Goal: Task Accomplishment & Management: Use online tool/utility

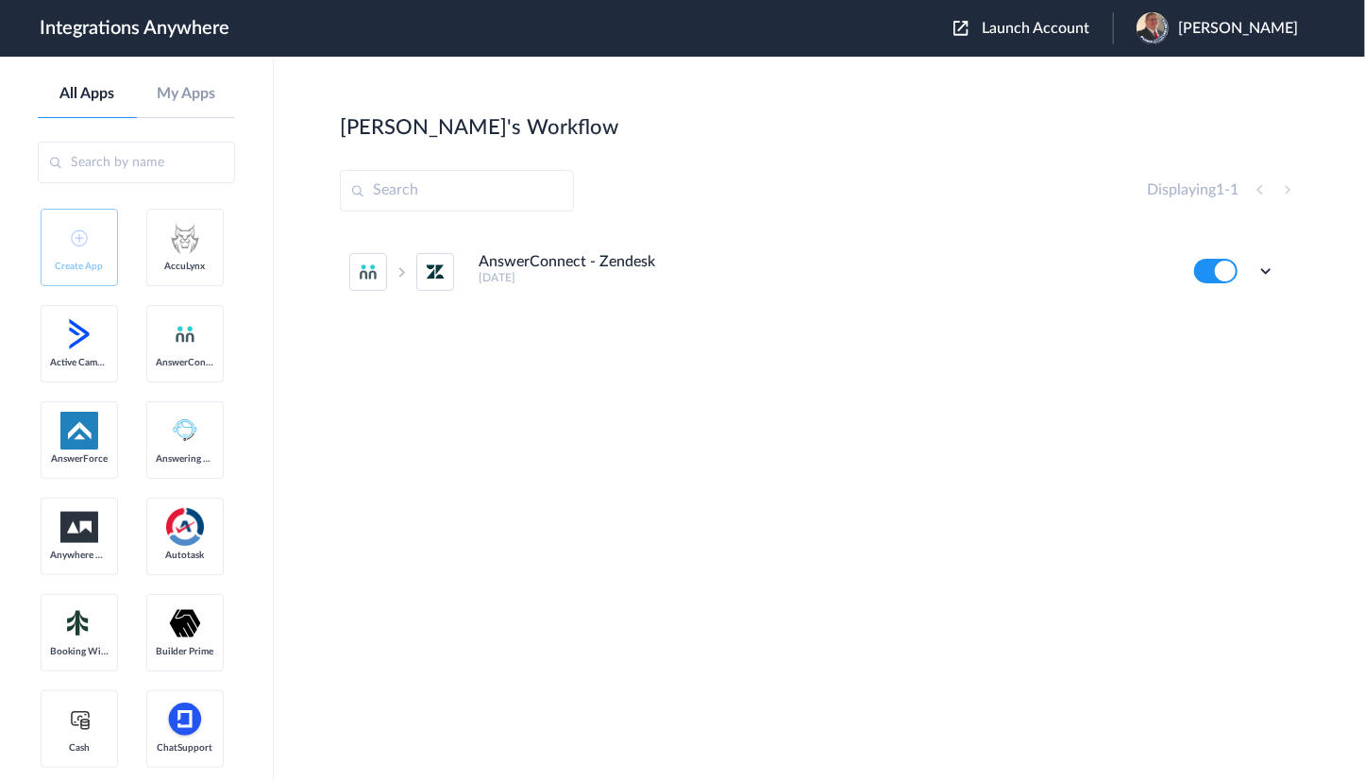
click at [1182, 37] on div "[PERSON_NAME]" at bounding box center [1226, 28] width 180 height 32
click at [1157, 78] on link "My Account" at bounding box center [1163, 76] width 72 height 13
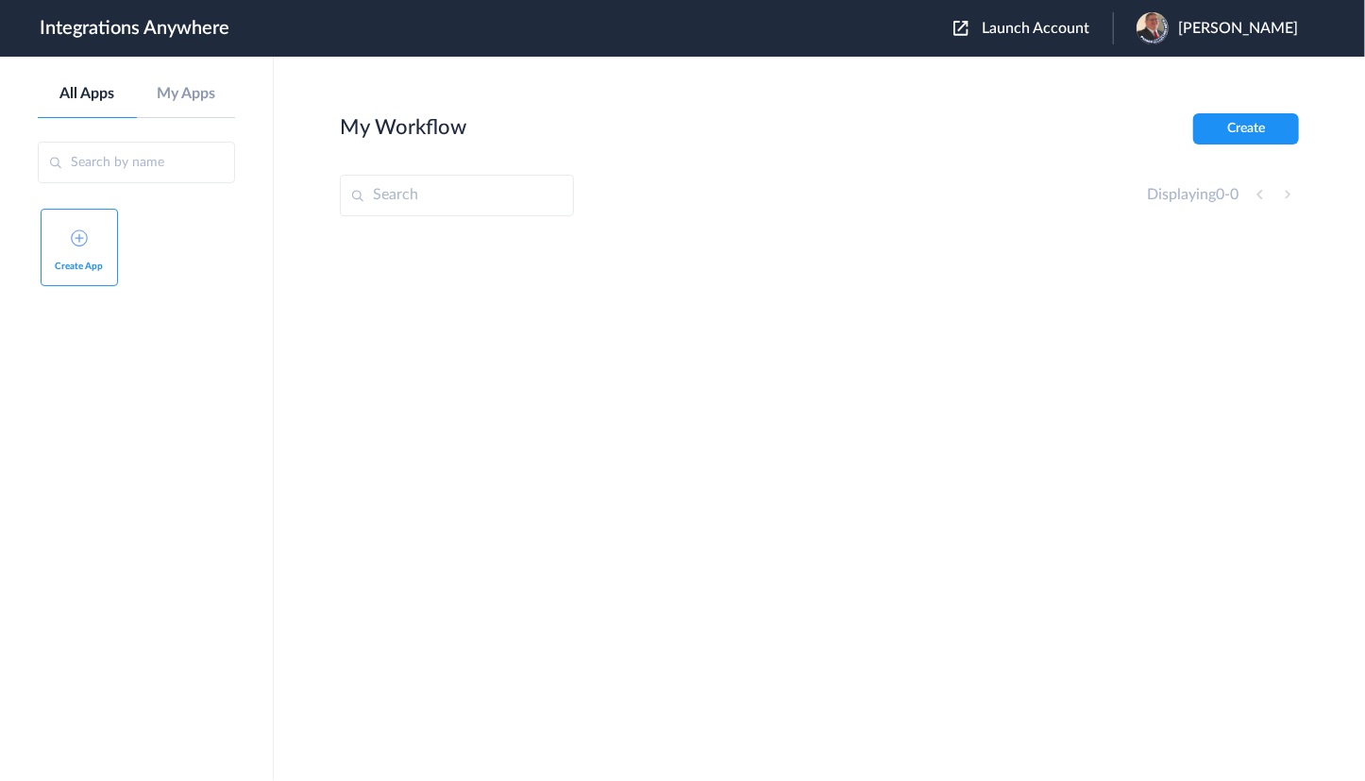
click at [1186, 24] on div "[PERSON_NAME]" at bounding box center [1226, 28] width 180 height 32
click at [1150, 79] on link "Logout" at bounding box center [1147, 76] width 40 height 13
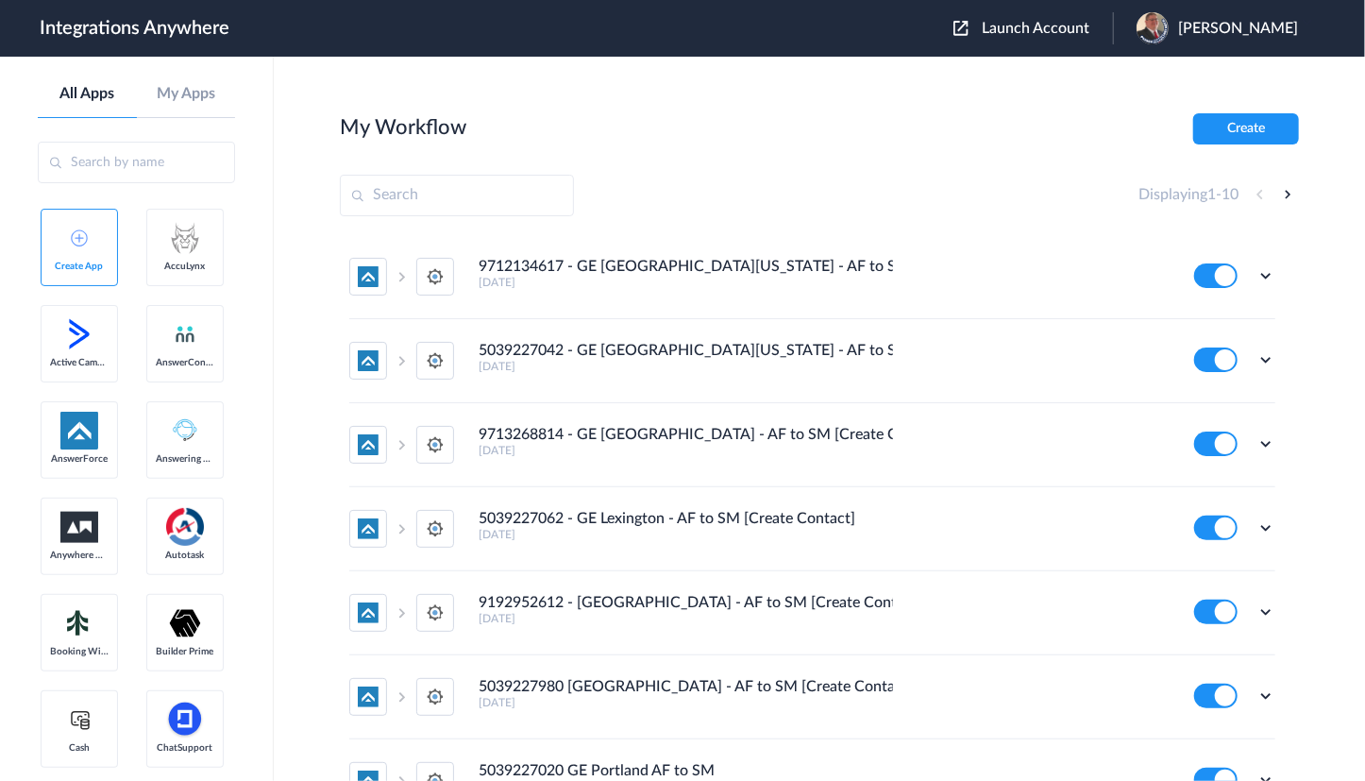
drag, startPoint x: 1038, startPoint y: 29, endPoint x: 1008, endPoint y: 50, distance: 36.7
click at [1038, 29] on span "Launch Account" at bounding box center [1036, 28] width 108 height 15
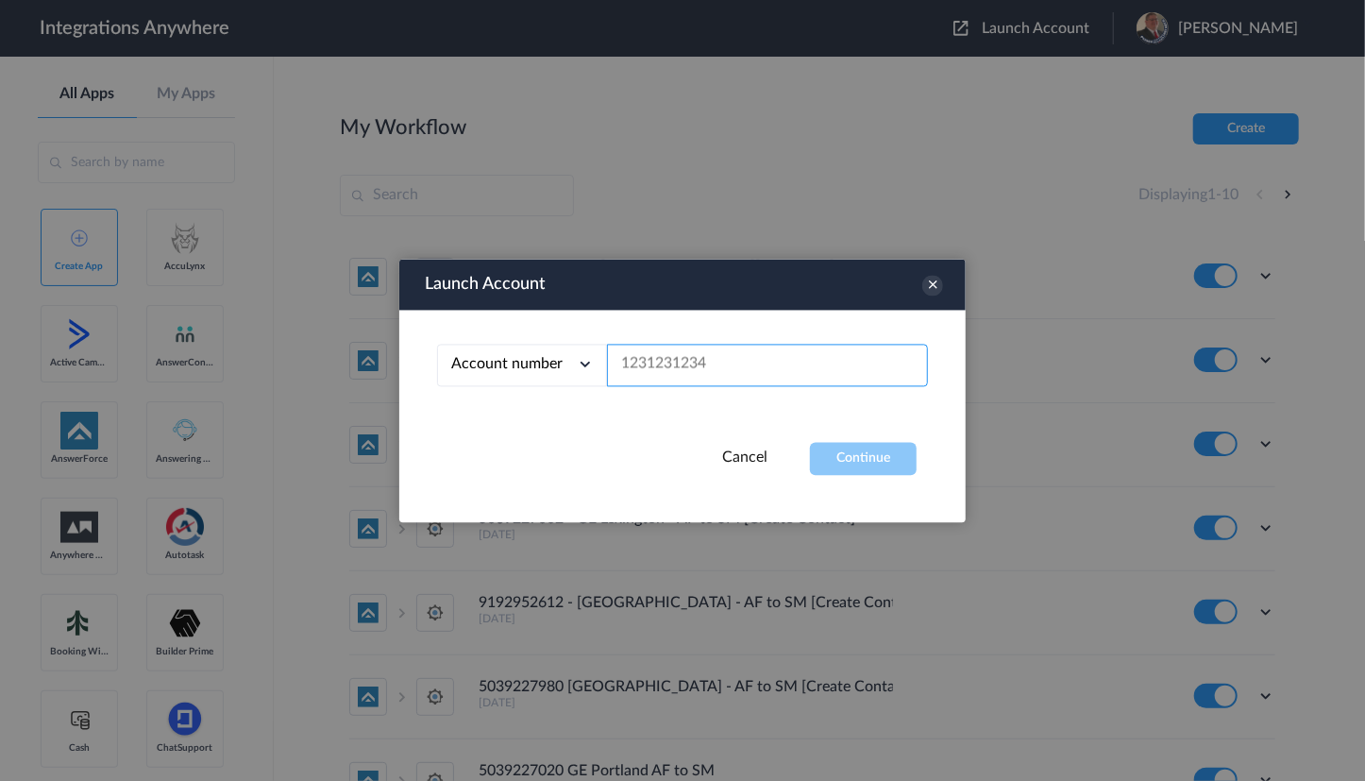
click at [695, 360] on input "text" at bounding box center [767, 365] width 321 height 42
paste input "2523167229"
type input "2523167229"
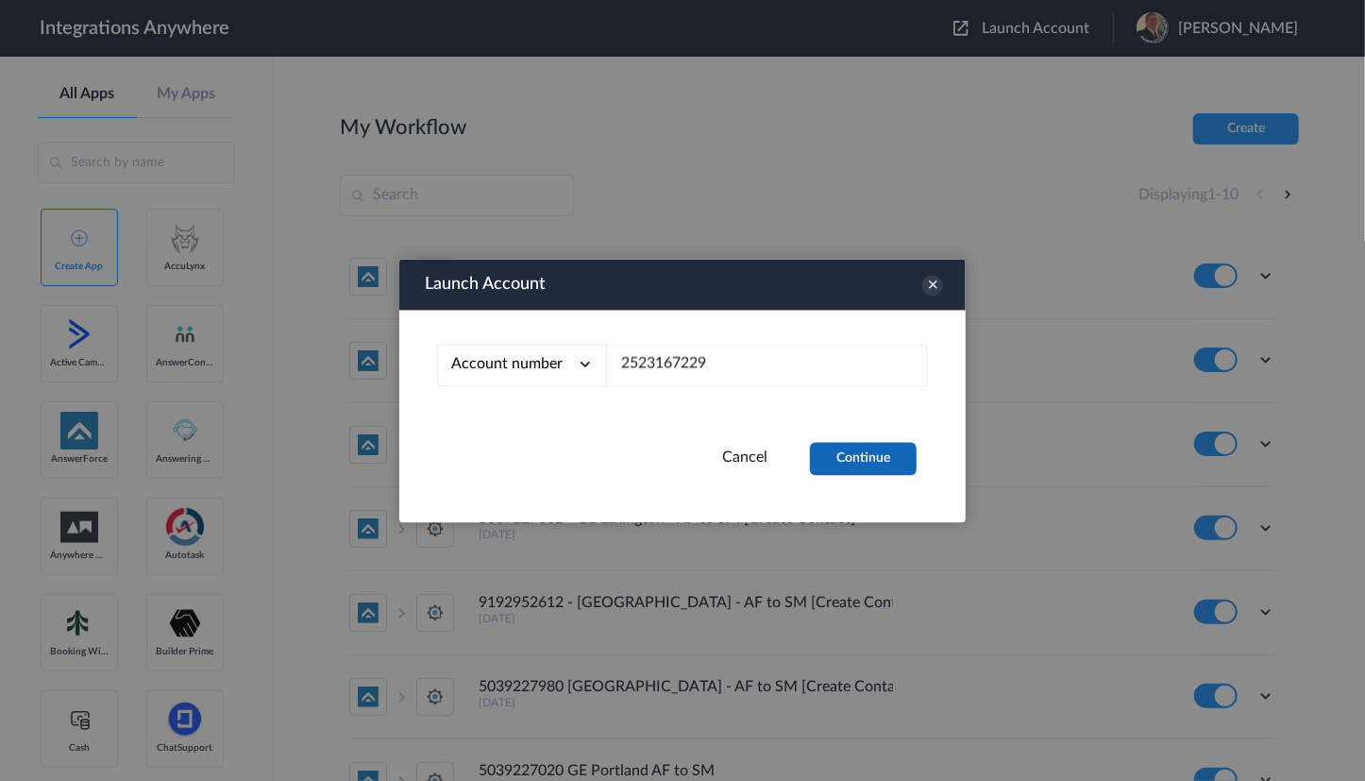
click at [841, 445] on button "Continue" at bounding box center [863, 458] width 107 height 33
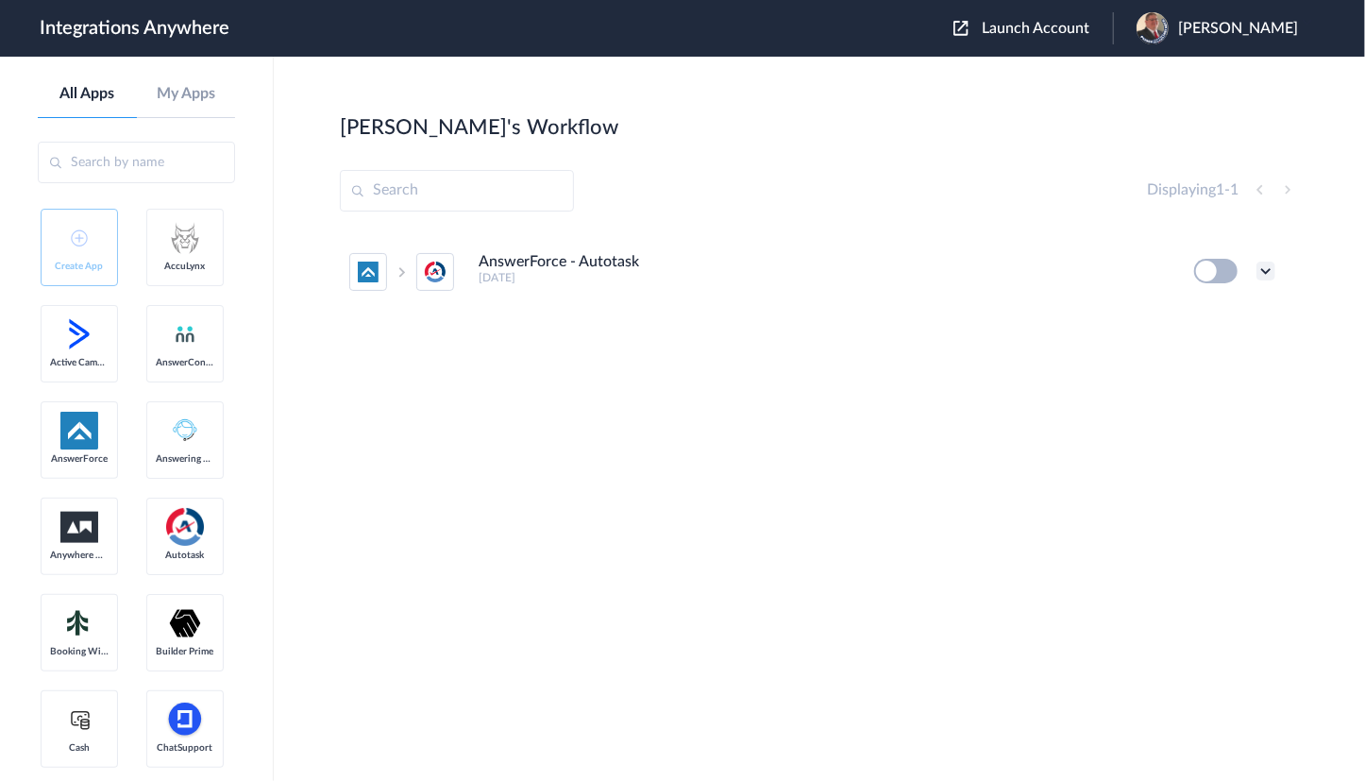
click at [1261, 269] on icon at bounding box center [1265, 270] width 19 height 19
click at [1217, 314] on li "Edit" at bounding box center [1213, 314] width 123 height 35
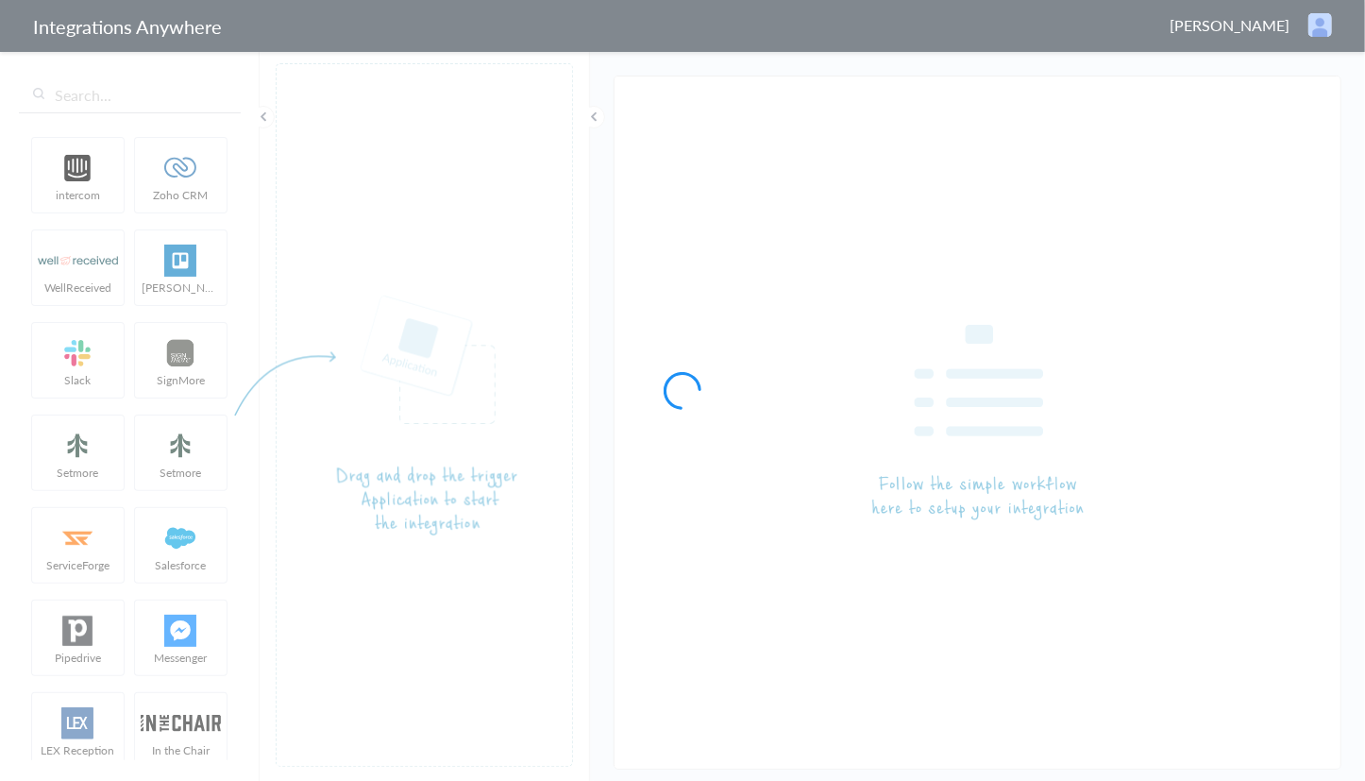
type input "AnswerForce - Autotask"
